Goal: Transaction & Acquisition: Purchase product/service

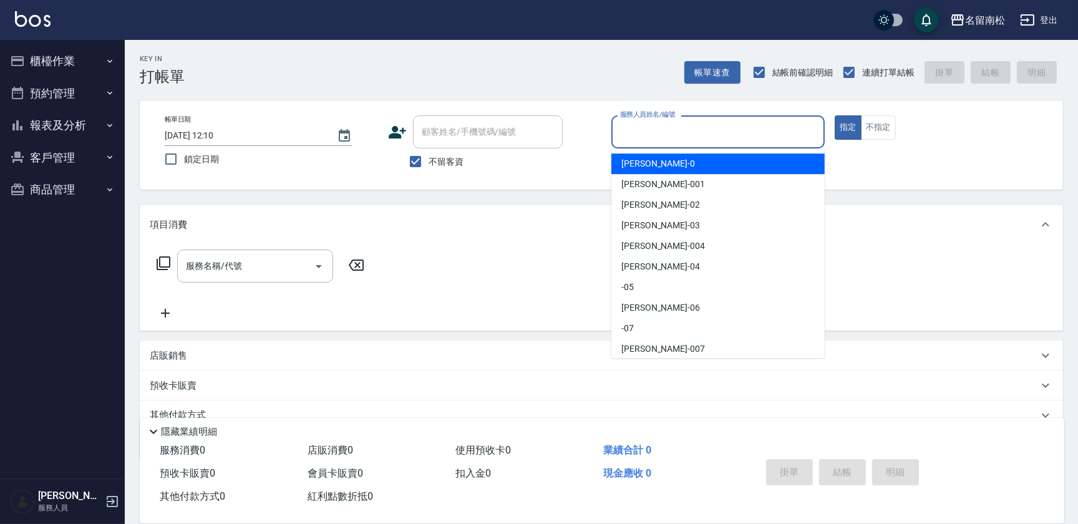
click at [712, 125] on input "服務人員姓名/編號" at bounding box center [718, 132] width 202 height 22
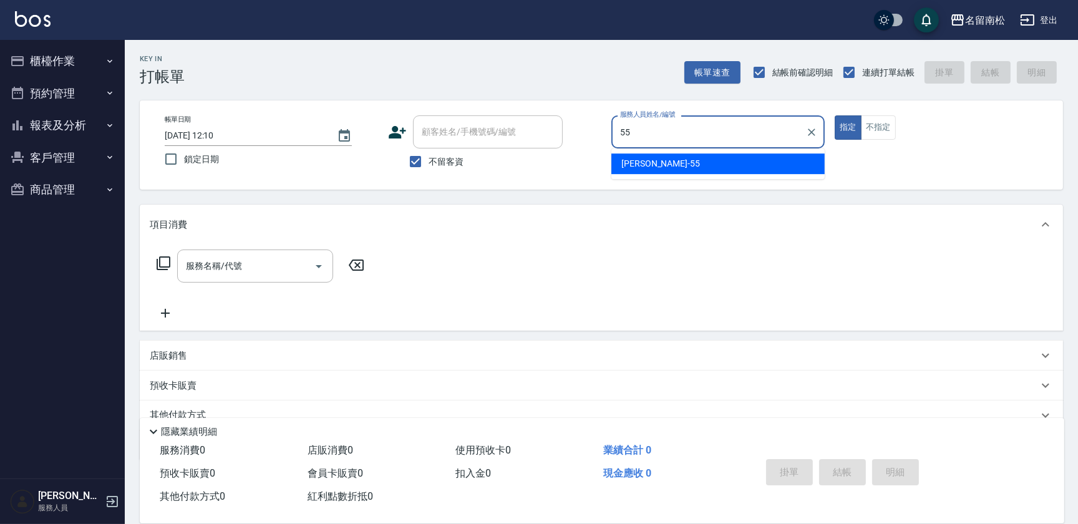
type input "55"
type button "true"
type input "[PERSON_NAME]-55"
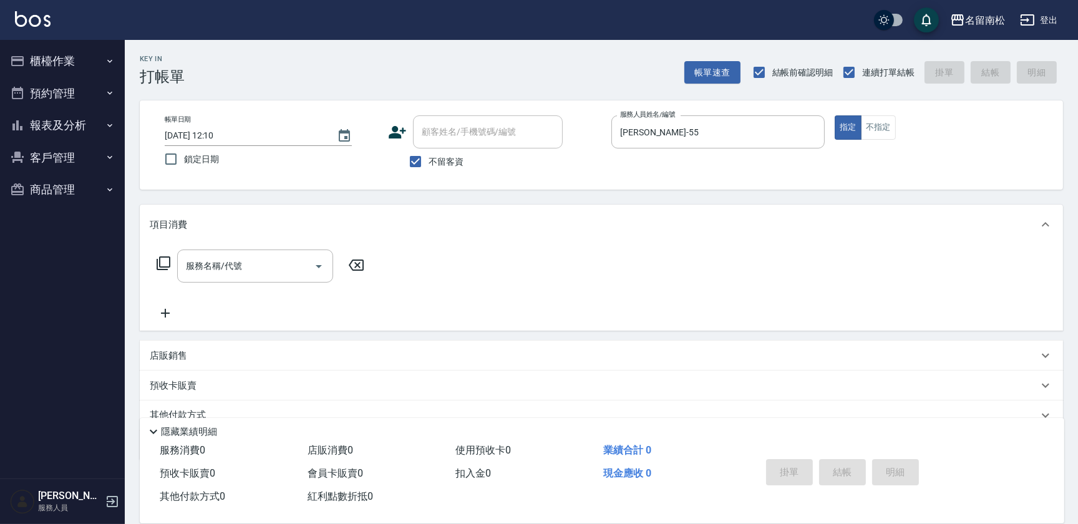
click at [163, 259] on icon at bounding box center [163, 263] width 15 height 15
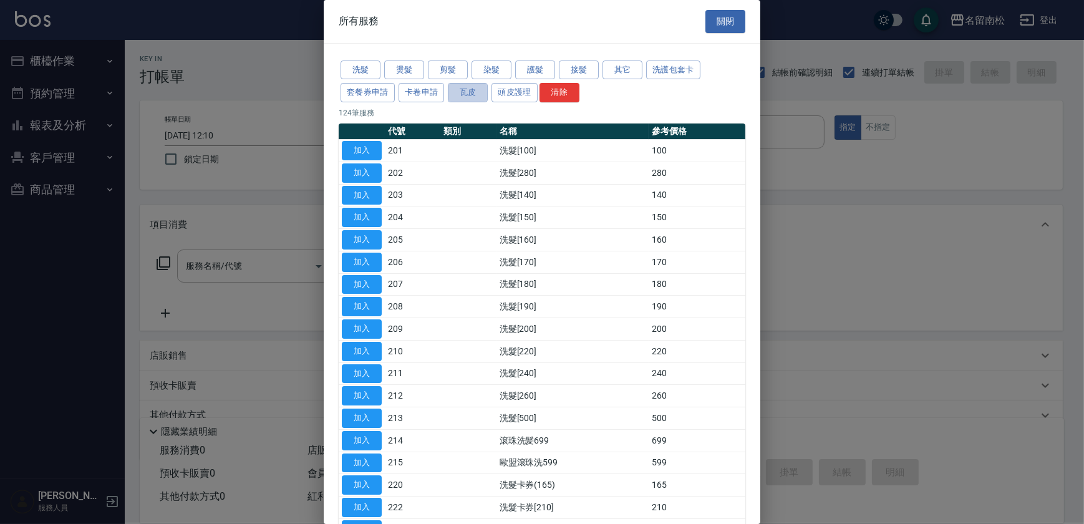
drag, startPoint x: 463, startPoint y: 89, endPoint x: 460, endPoint y: 125, distance: 36.3
click at [462, 91] on button "瓦皮" at bounding box center [468, 92] width 40 height 19
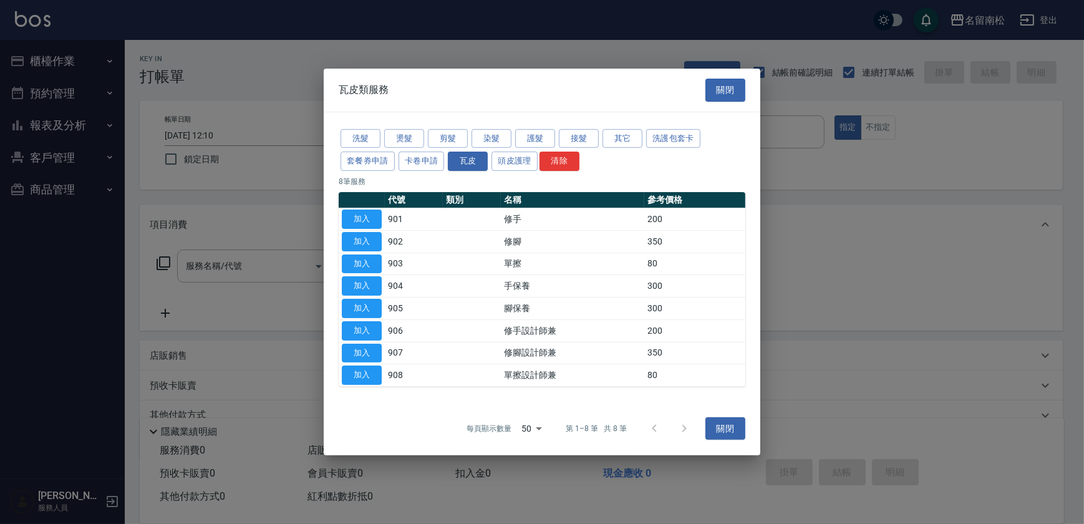
click at [391, 217] on tr "加入 901 修手 200" at bounding box center [542, 219] width 407 height 22
click at [365, 221] on button "加入" at bounding box center [362, 219] width 40 height 19
type input "修手(901)"
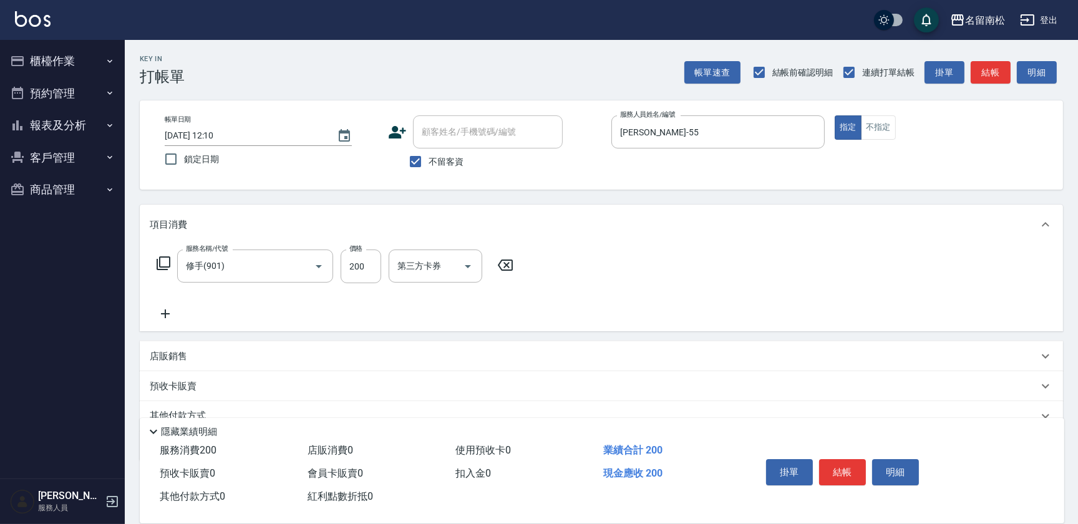
click at [165, 257] on icon at bounding box center [163, 263] width 15 height 15
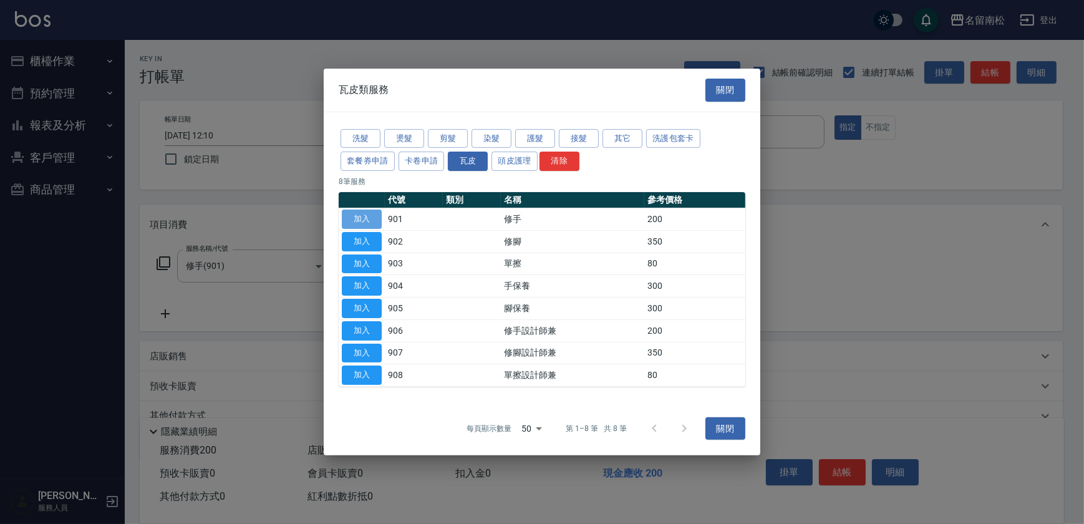
click at [357, 218] on button "加入" at bounding box center [362, 219] width 40 height 19
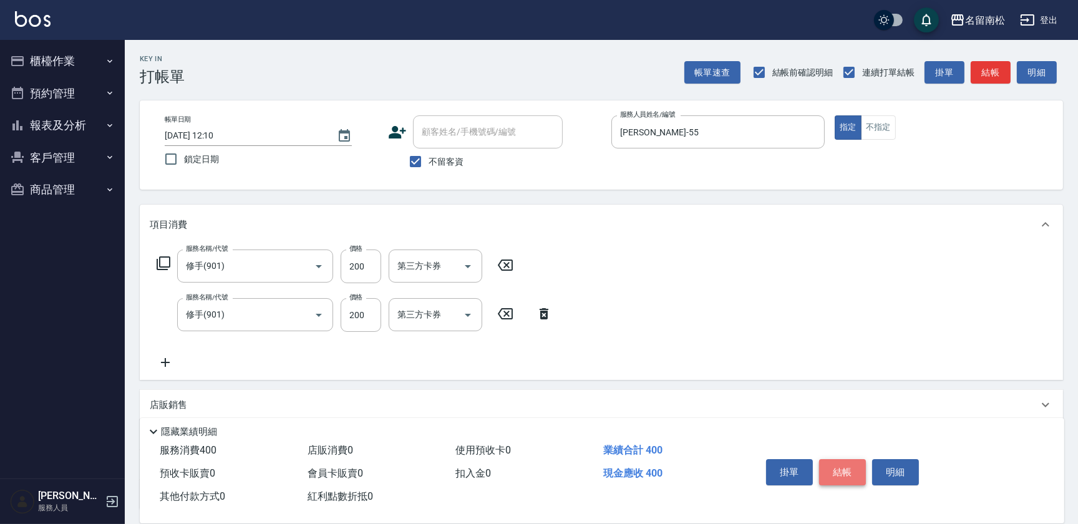
click at [846, 465] on button "結帳" at bounding box center [842, 472] width 47 height 26
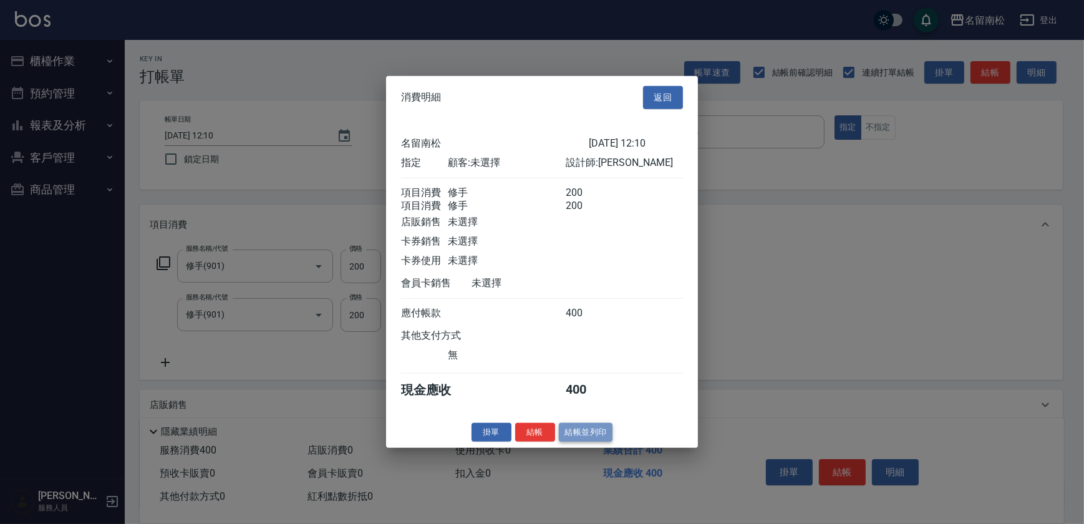
click at [581, 437] on button "結帳並列印" at bounding box center [586, 431] width 54 height 19
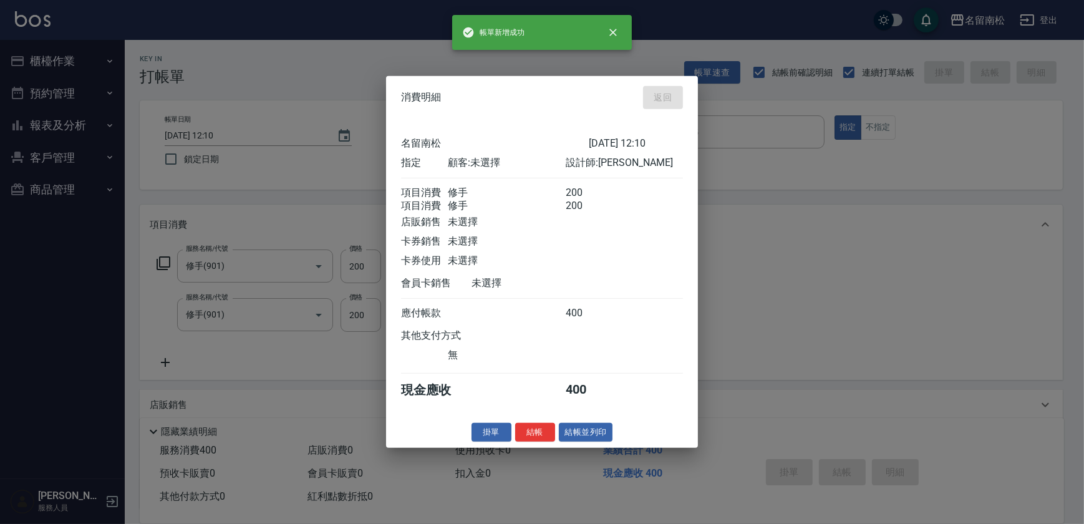
type input "[DATE] 13:14"
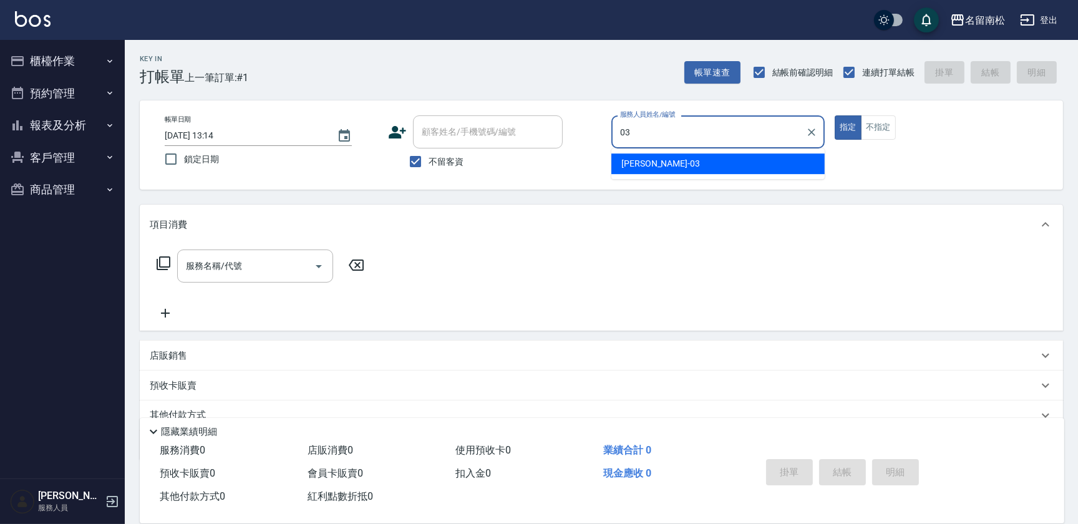
type input "[PERSON_NAME]-03"
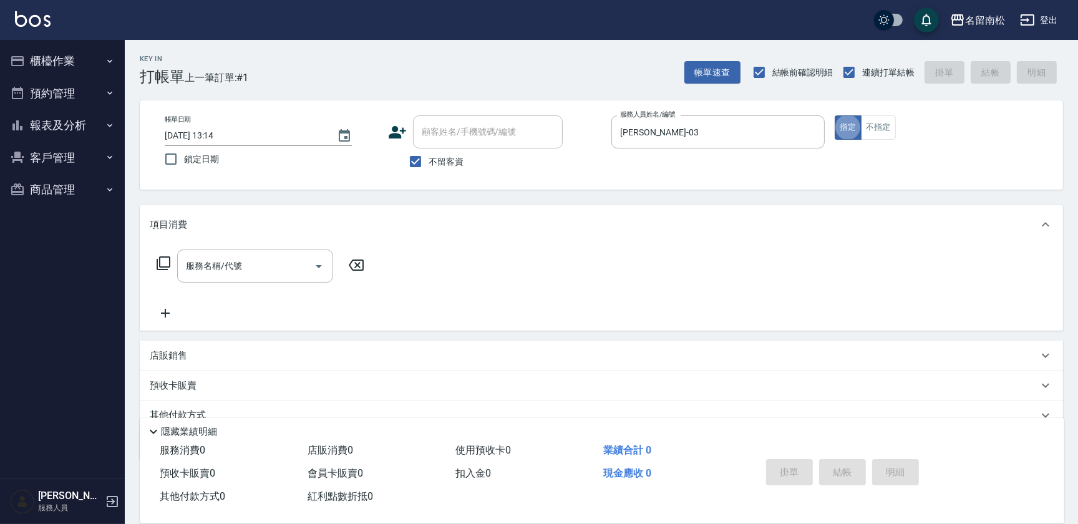
click at [214, 269] on input "服務名稱/代號" at bounding box center [246, 266] width 126 height 22
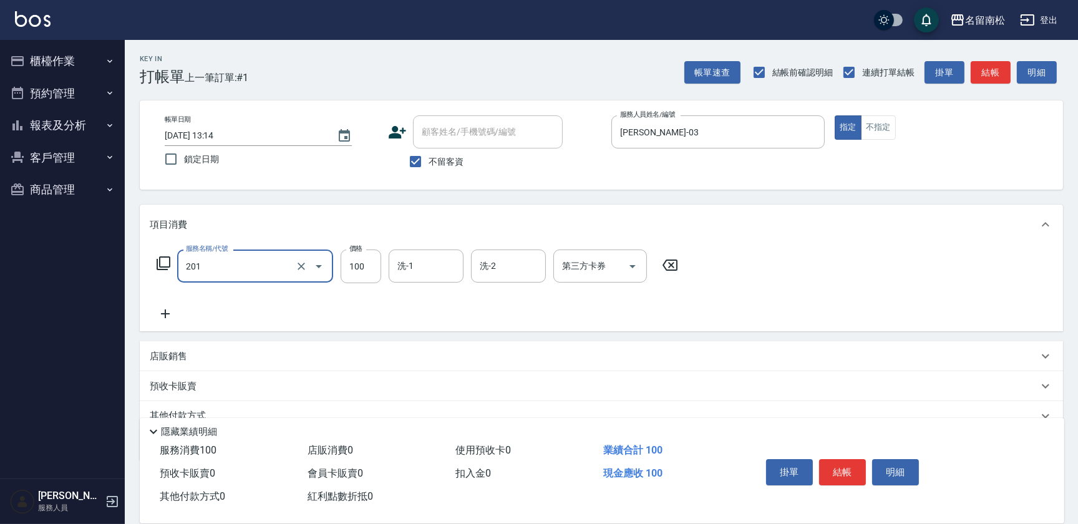
type input "洗髮[100](201)"
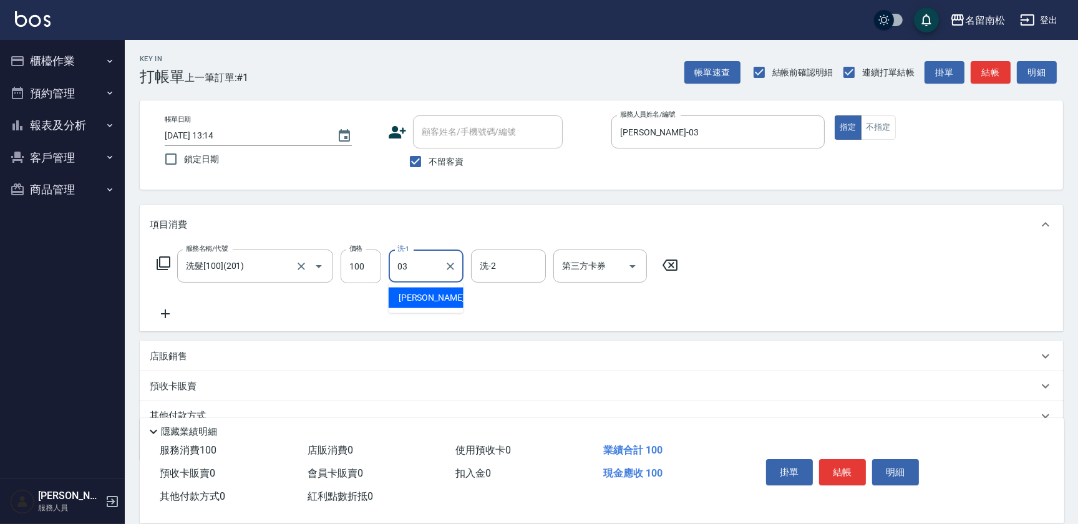
type input "[PERSON_NAME]-03"
click at [167, 311] on icon at bounding box center [165, 313] width 31 height 15
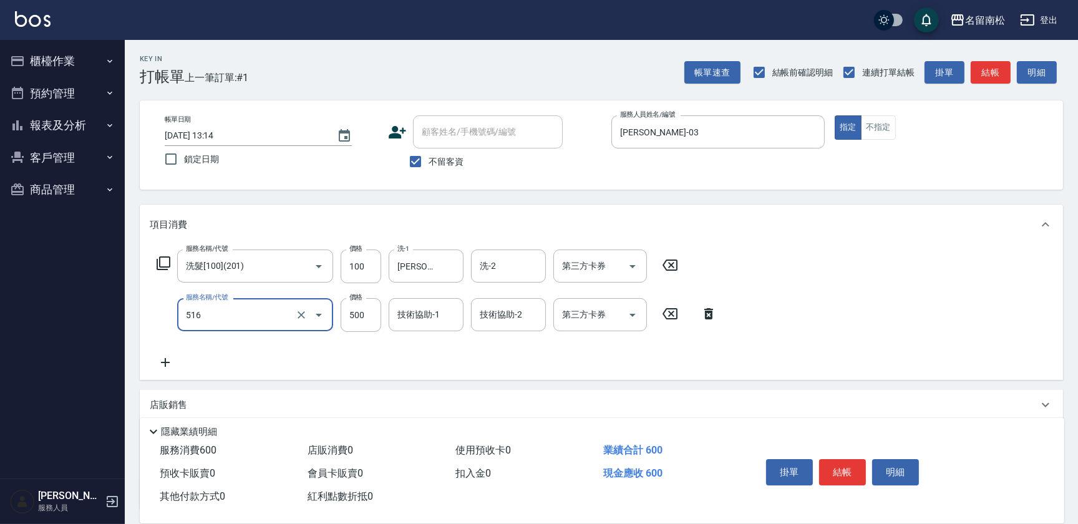
type input "染髮特別處理(516)"
type input "1180"
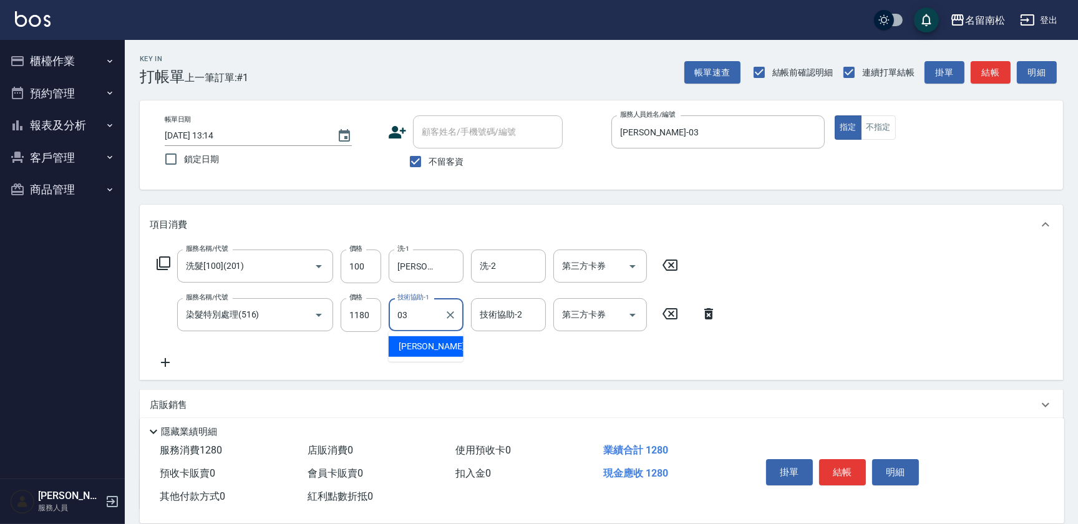
type input "[PERSON_NAME]-03"
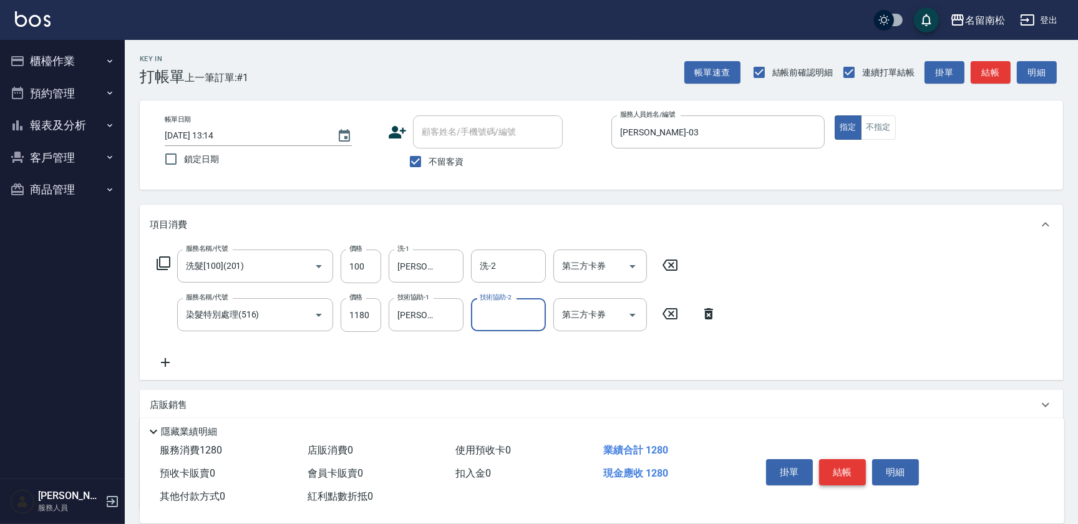
click at [825, 467] on button "結帳" at bounding box center [842, 472] width 47 height 26
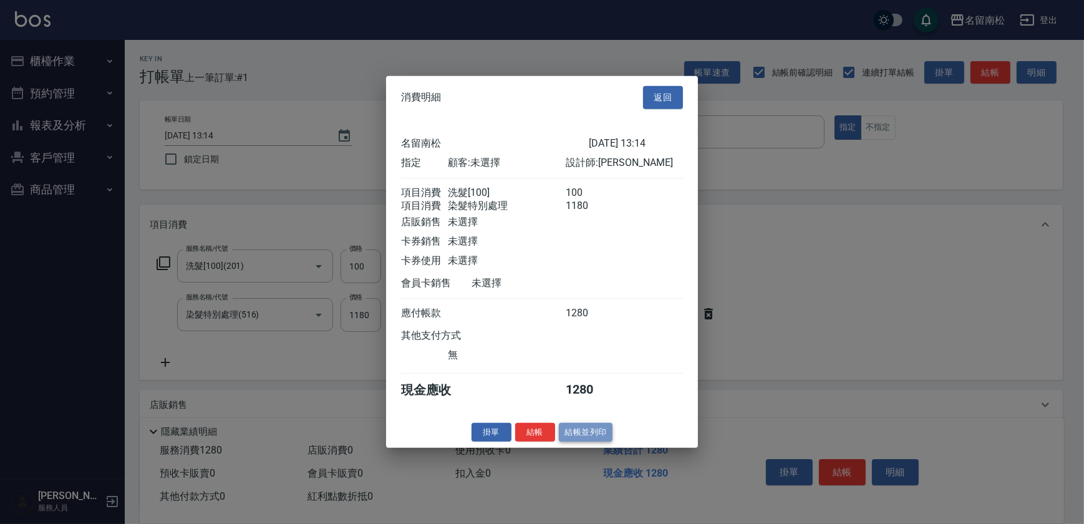
click at [598, 439] on button "結帳並列印" at bounding box center [586, 431] width 54 height 19
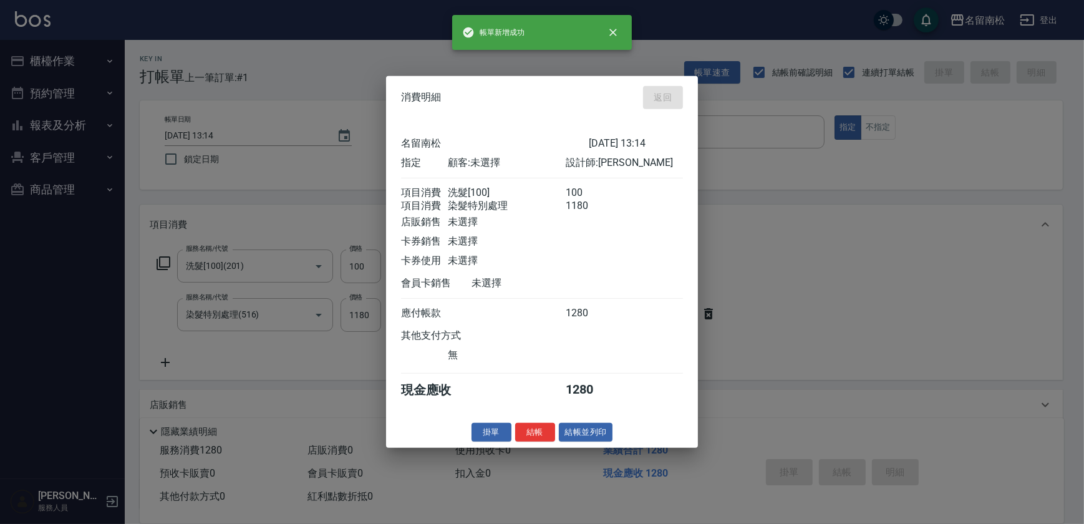
type input "[DATE] 13:31"
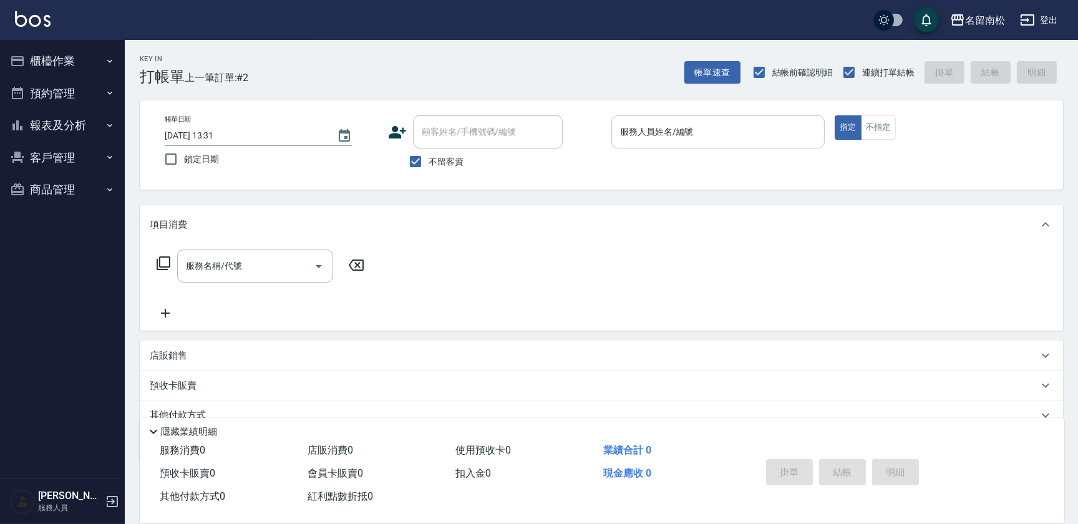
click at [740, 125] on input "服務人員姓名/編號" at bounding box center [718, 132] width 202 height 22
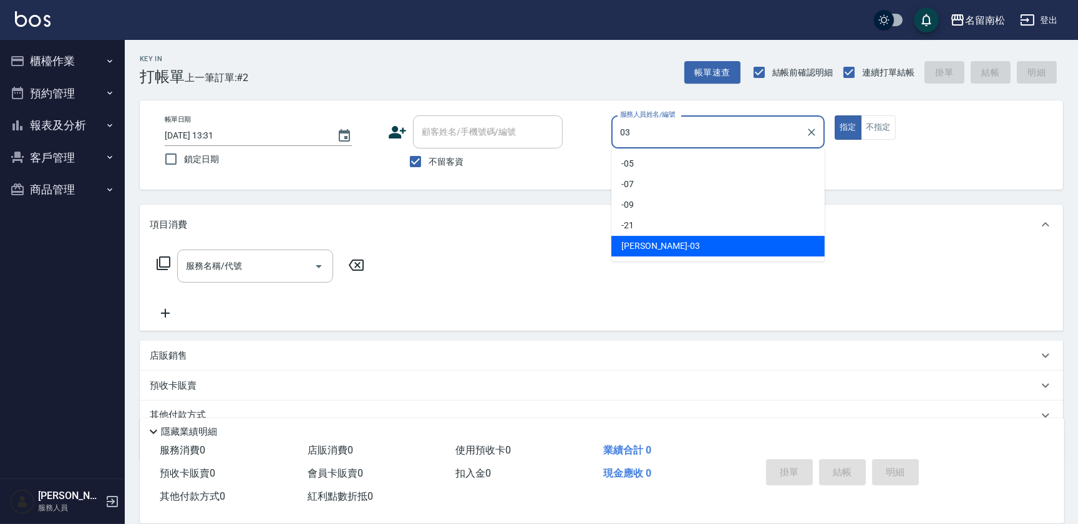
type input "[PERSON_NAME]-03"
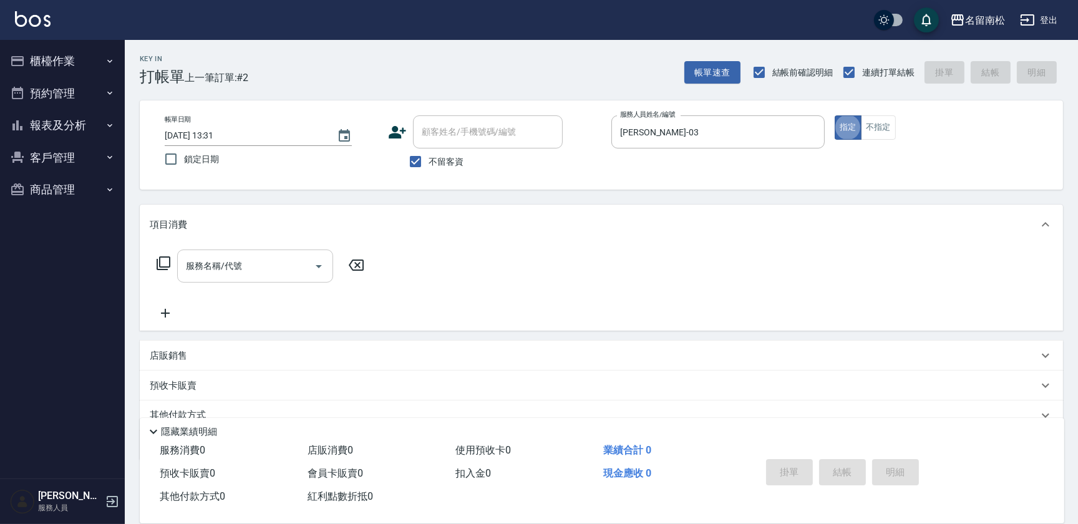
click at [268, 278] on div "服務名稱/代號" at bounding box center [255, 265] width 156 height 33
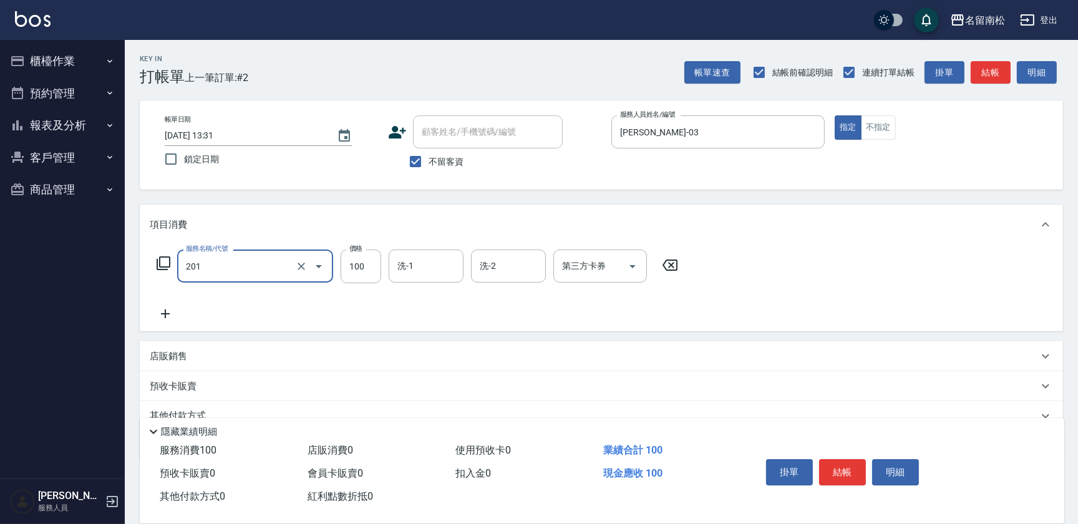
type input "洗髮[100](201)"
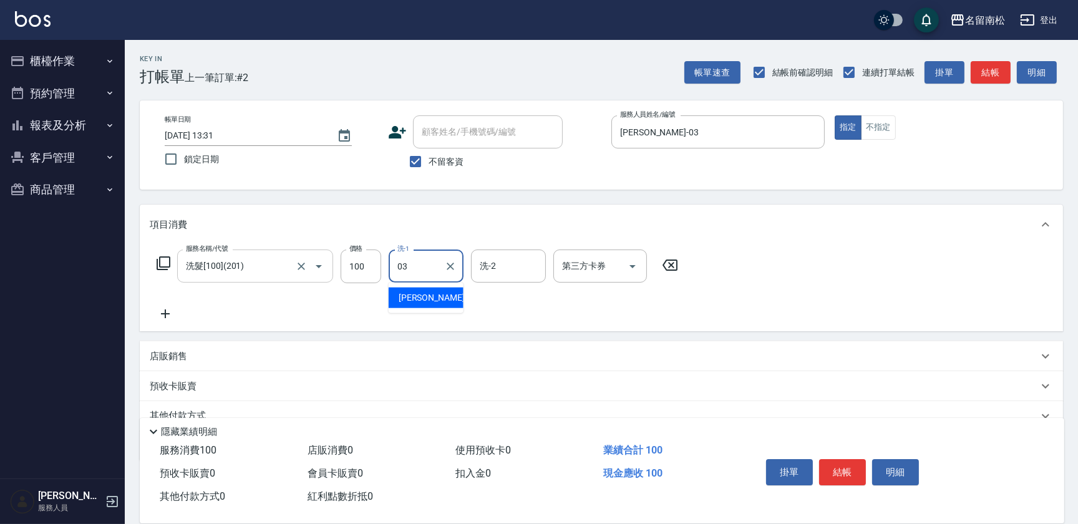
type input "[PERSON_NAME]-03"
click at [165, 313] on icon at bounding box center [165, 313] width 9 height 9
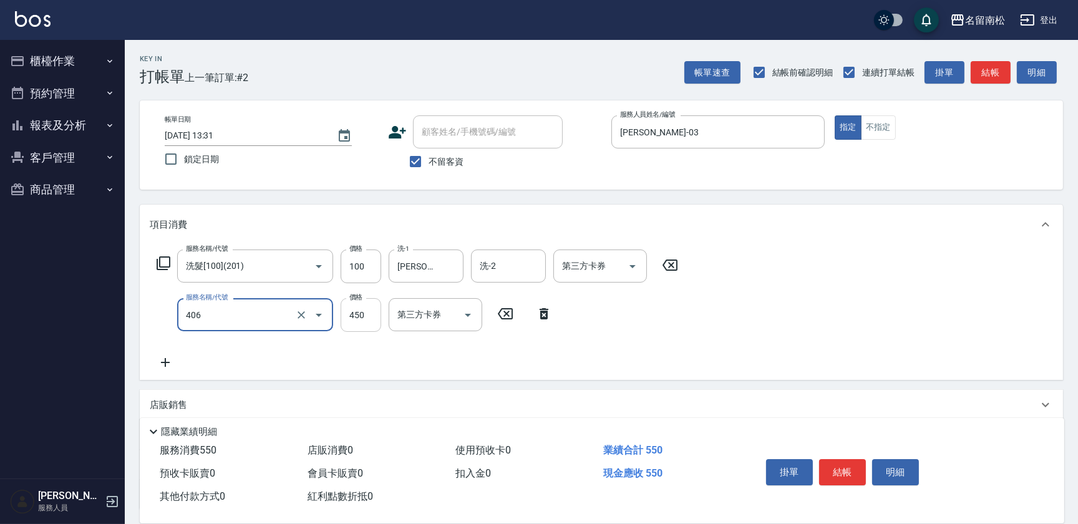
type input "剪髮(450)(406)"
click at [375, 319] on input "450" at bounding box center [361, 315] width 41 height 34
type input "480"
click at [846, 463] on button "結帳" at bounding box center [842, 472] width 47 height 26
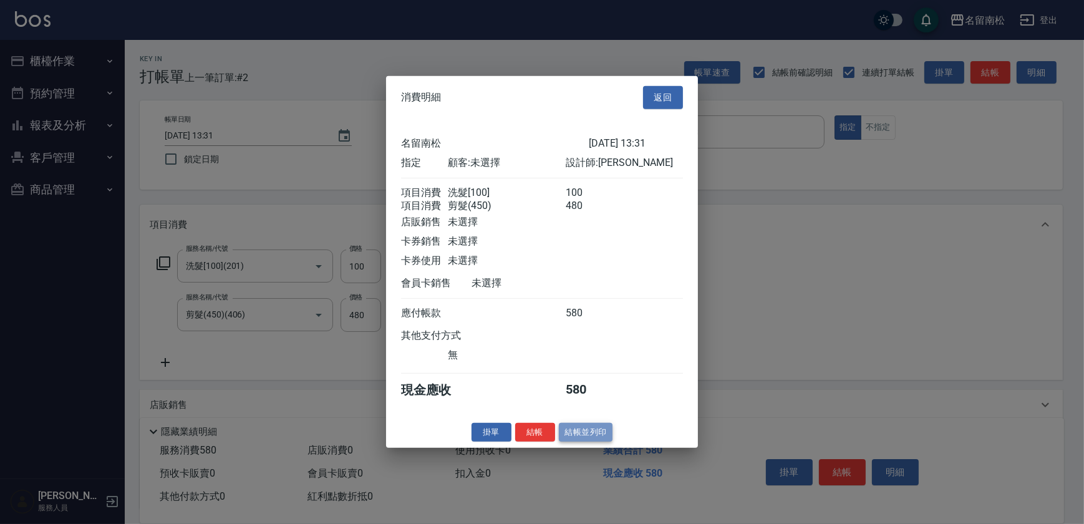
click at [581, 438] on button "結帳並列印" at bounding box center [586, 431] width 54 height 19
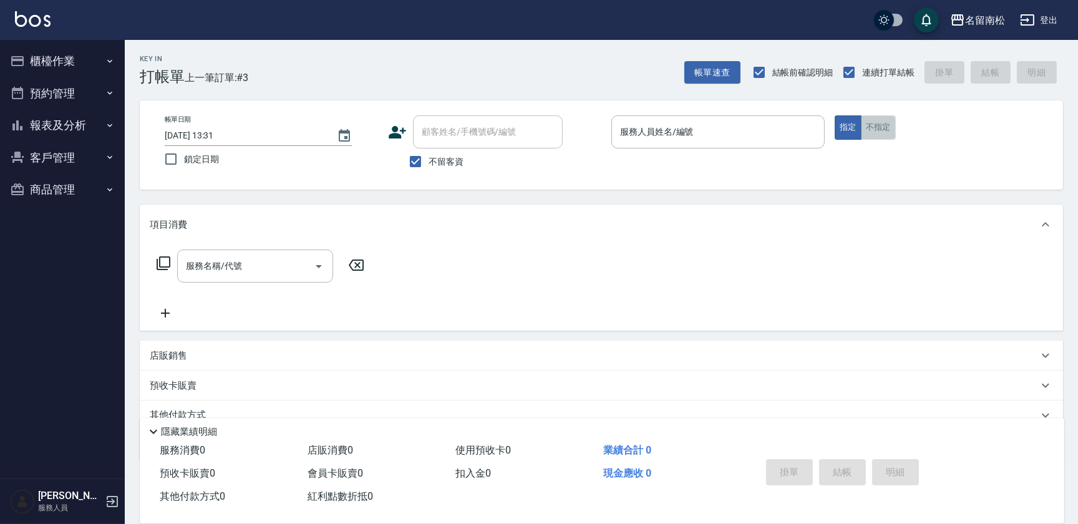
click at [884, 128] on button "不指定" at bounding box center [878, 127] width 35 height 24
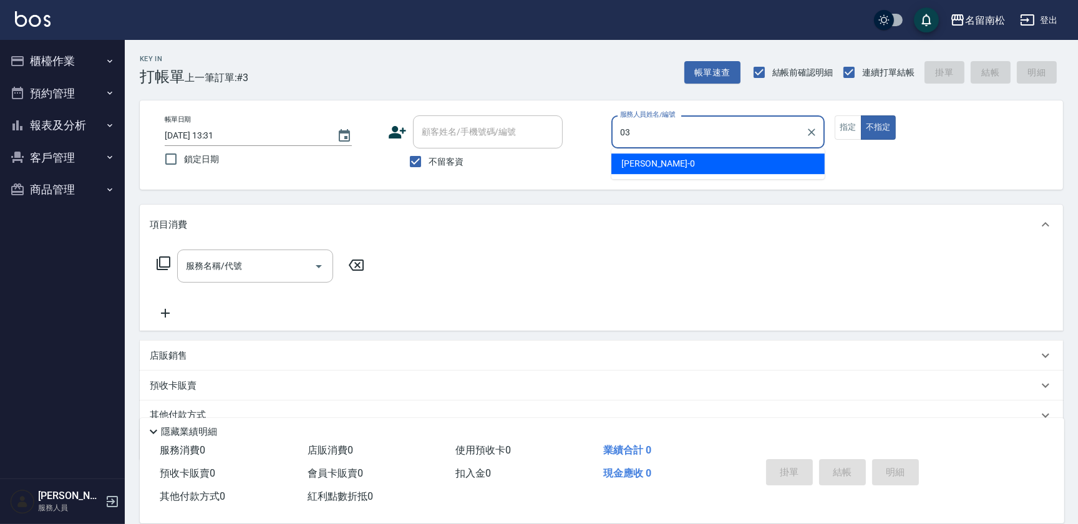
type input "[PERSON_NAME]-03"
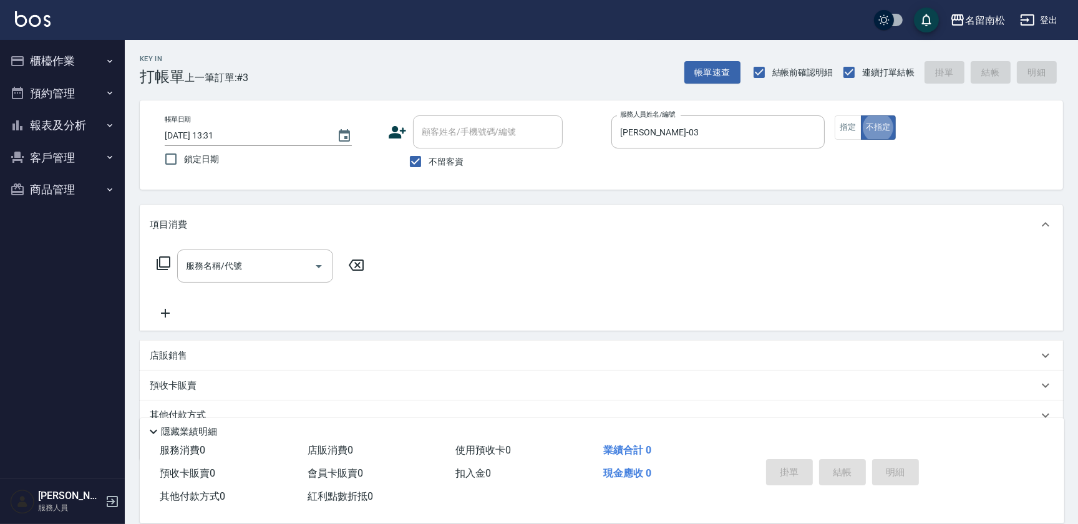
type button "false"
click at [210, 264] on input "服務名稱/代號" at bounding box center [246, 266] width 126 height 22
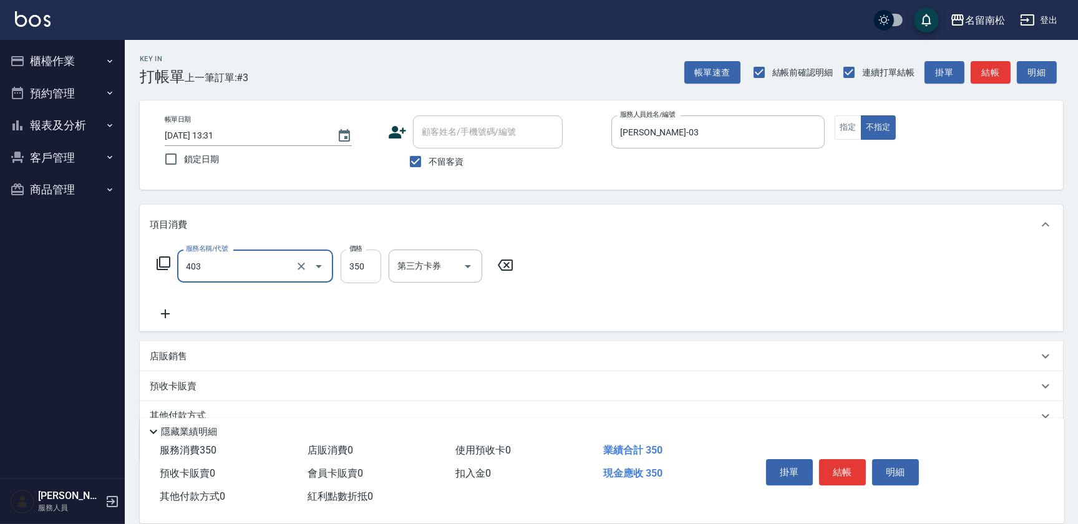
type input "剪髮(350)(403)"
click at [355, 262] on input "350" at bounding box center [361, 266] width 41 height 34
type input "380"
click at [853, 472] on button "結帳" at bounding box center [842, 472] width 47 height 26
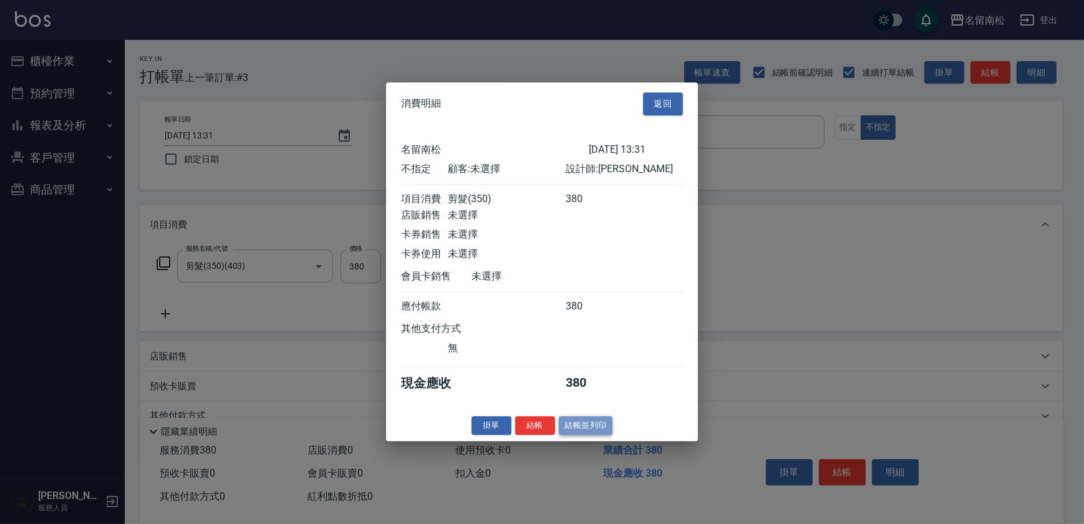
click at [579, 425] on button "結帳並列印" at bounding box center [586, 425] width 54 height 19
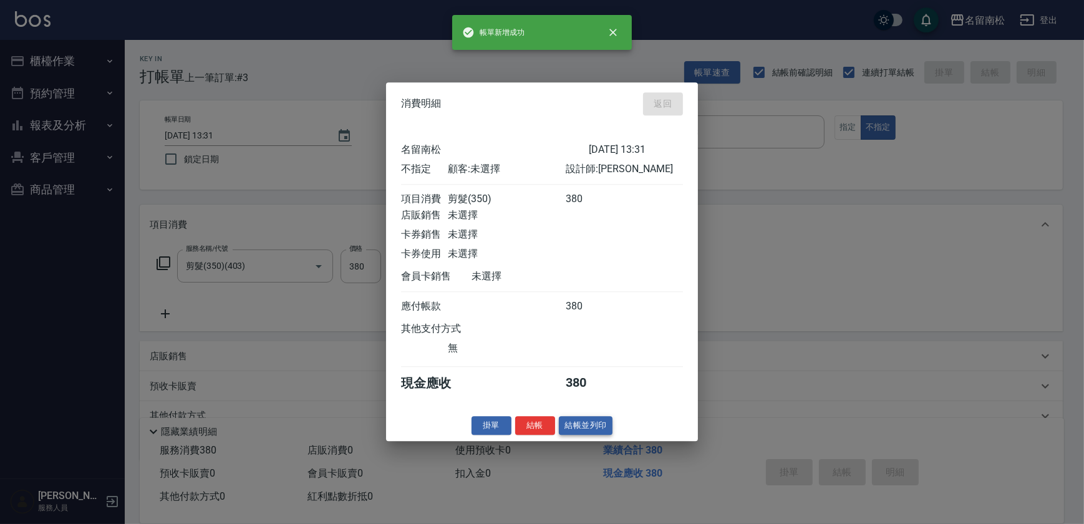
type input "[DATE] 13:32"
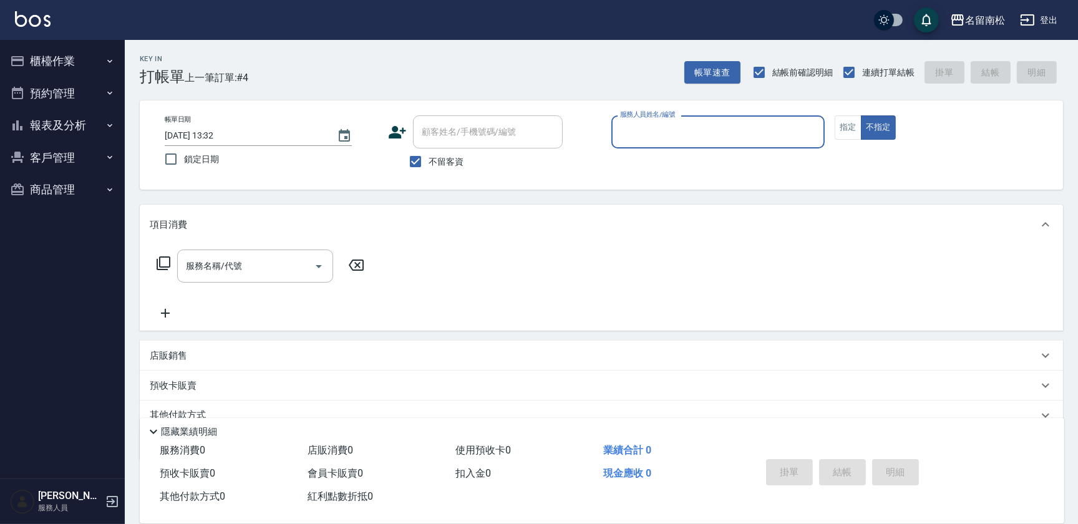
click at [112, 123] on icon "button" at bounding box center [110, 125] width 10 height 10
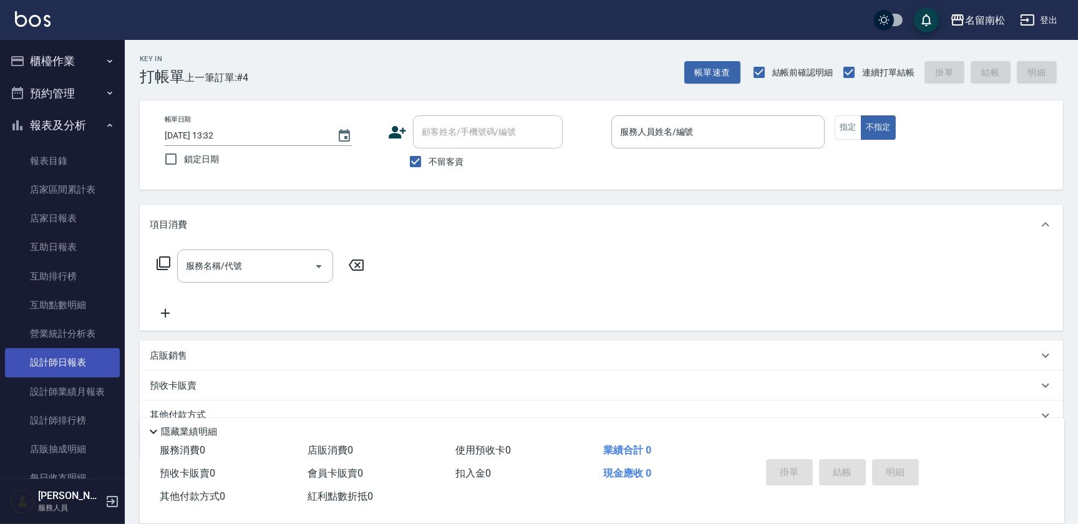
click at [106, 367] on link "設計師日報表" at bounding box center [62, 362] width 115 height 29
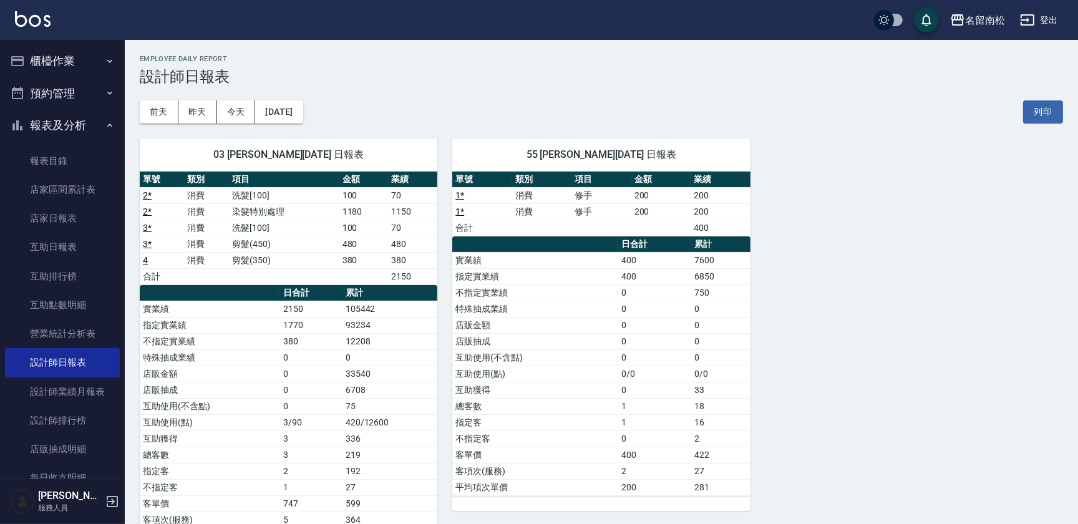
click at [90, 51] on button "櫃檯作業" at bounding box center [62, 61] width 115 height 32
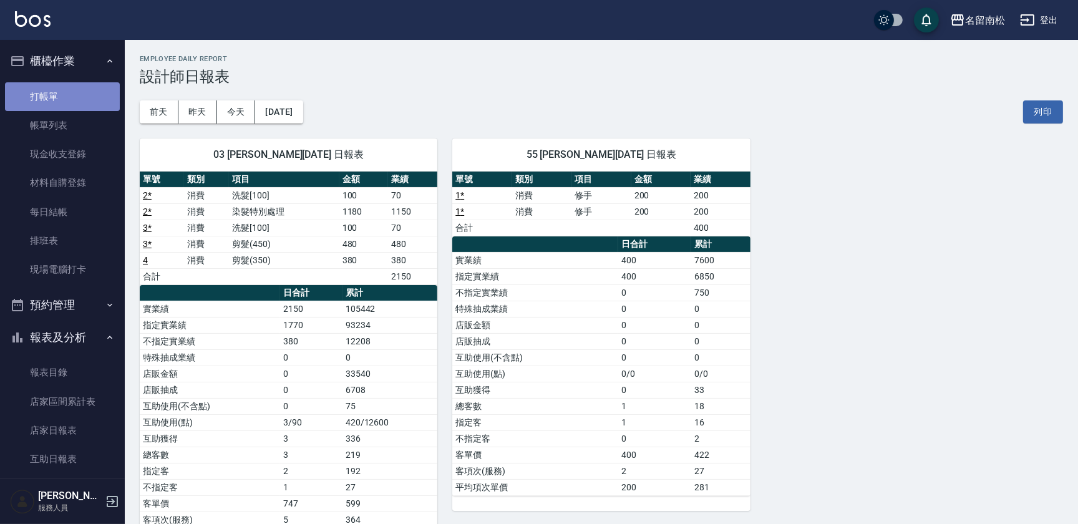
click at [69, 93] on link "打帳單" at bounding box center [62, 96] width 115 height 29
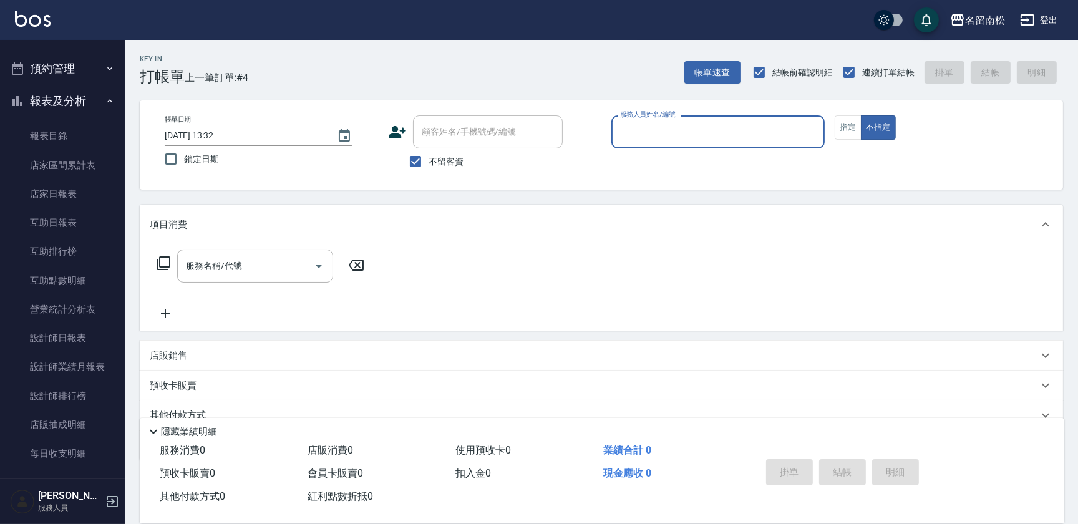
scroll to position [241, 0]
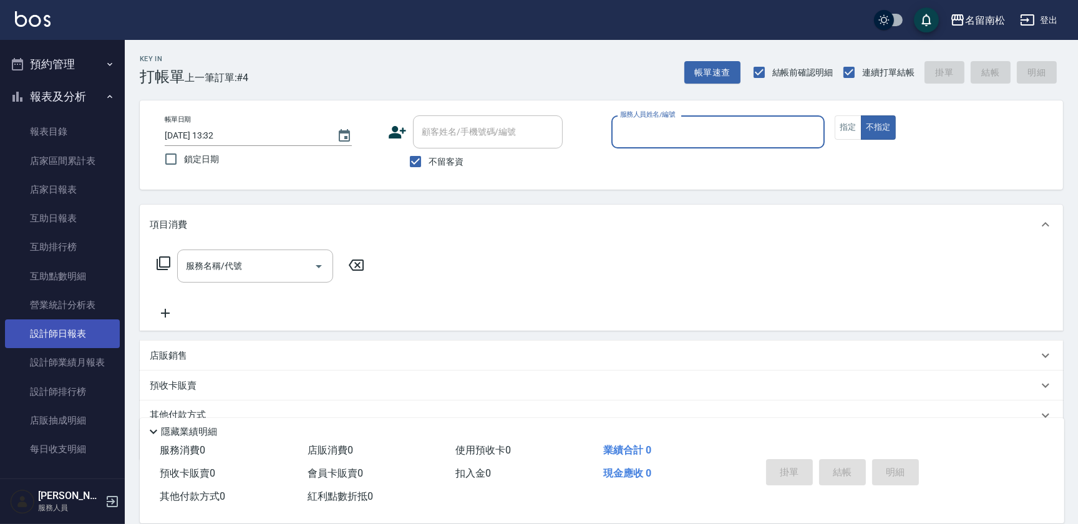
click at [82, 325] on link "設計師日報表" at bounding box center [62, 333] width 115 height 29
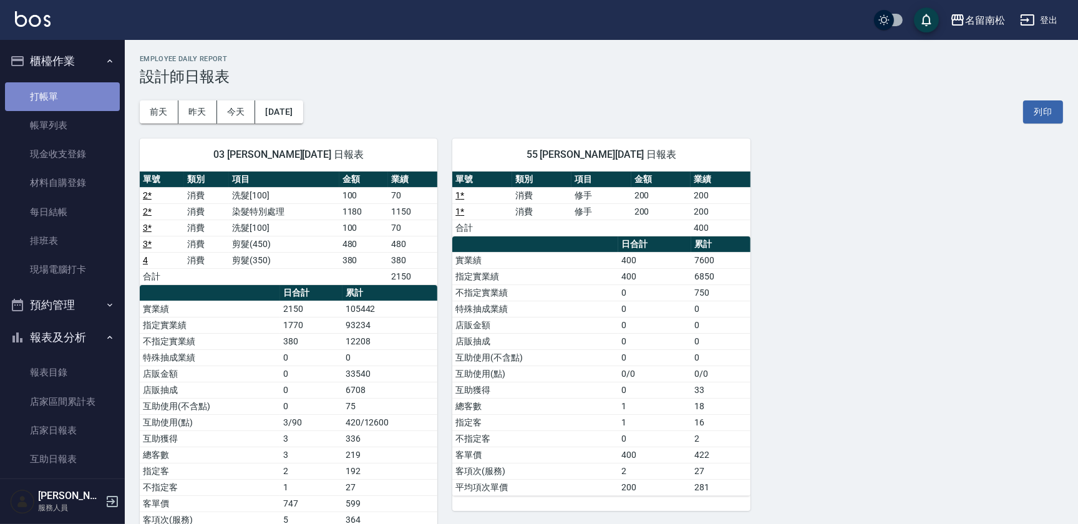
click at [91, 96] on link "打帳單" at bounding box center [62, 96] width 115 height 29
